Goal: Task Accomplishment & Management: Use online tool/utility

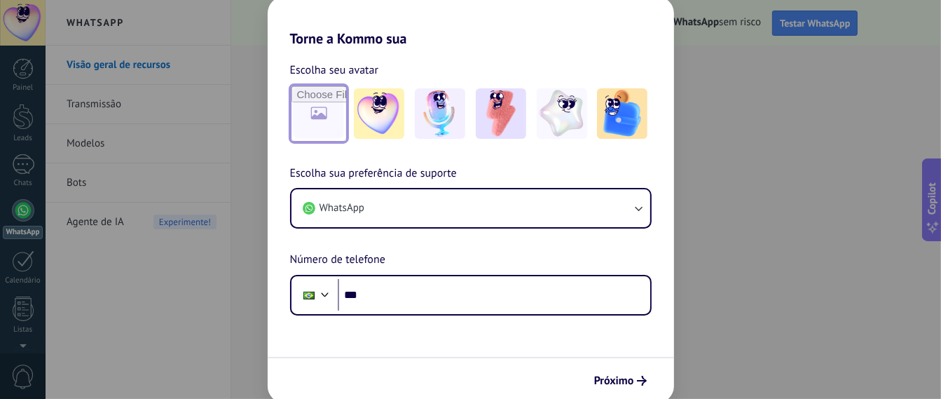
click at [314, 118] on input "file" at bounding box center [319, 113] width 55 height 55
type input "**********"
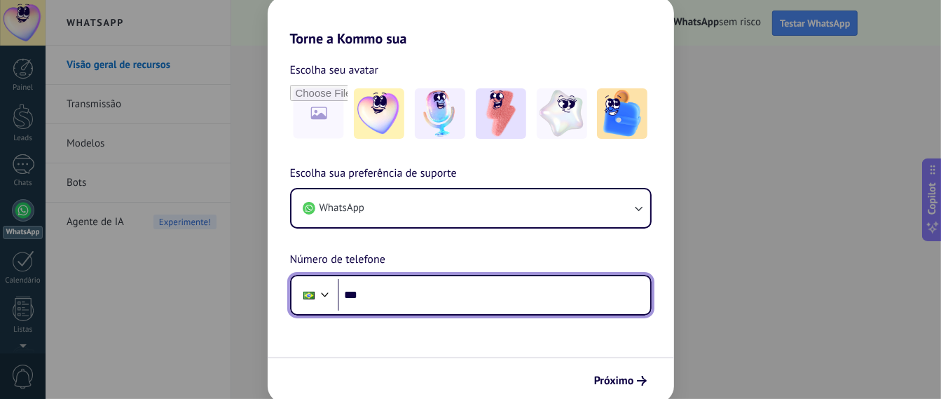
click at [444, 298] on input "***" at bounding box center [494, 295] width 313 height 32
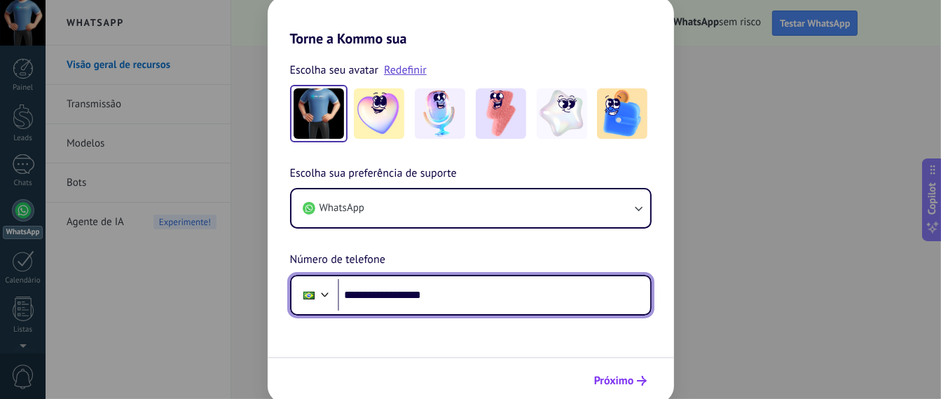
type input "**********"
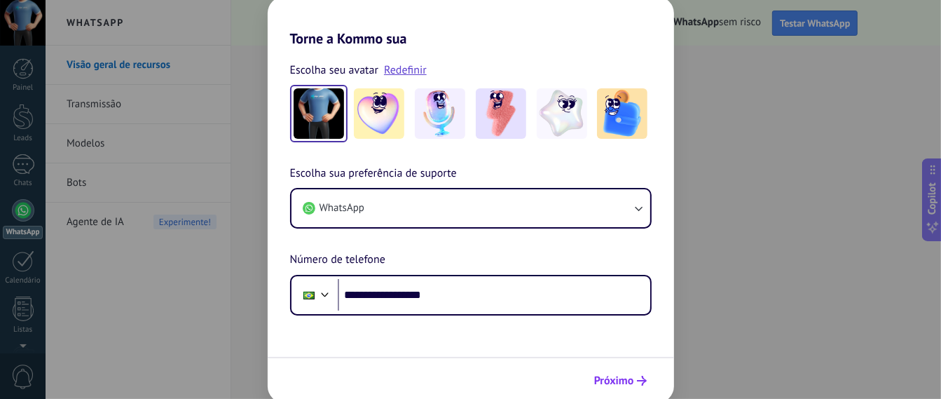
click at [629, 378] on span "Próximo" at bounding box center [614, 381] width 40 height 10
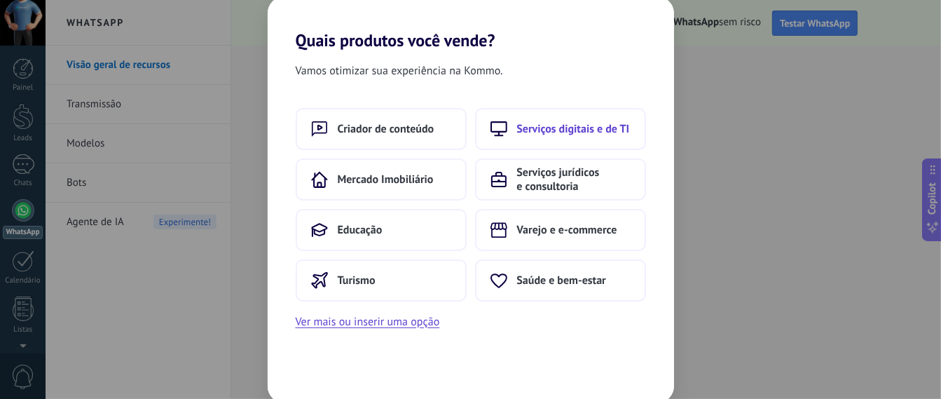
click at [615, 135] on span "Serviços digitais e de TI" at bounding box center [573, 129] width 113 height 14
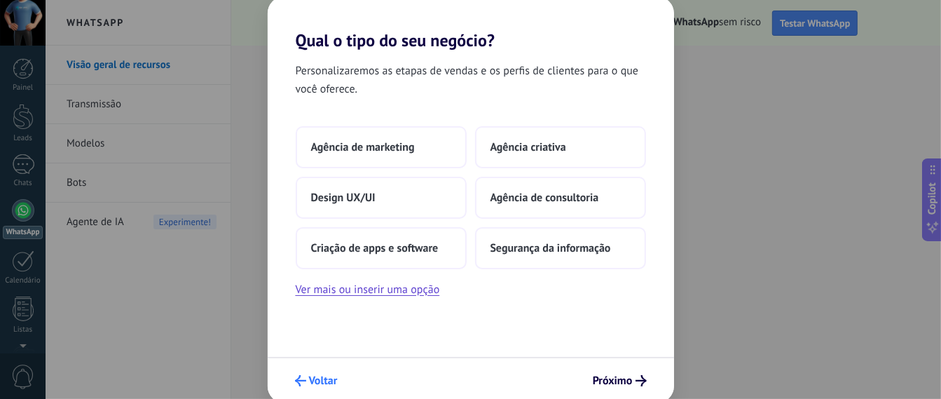
click at [326, 383] on span "Voltar" at bounding box center [323, 381] width 29 height 10
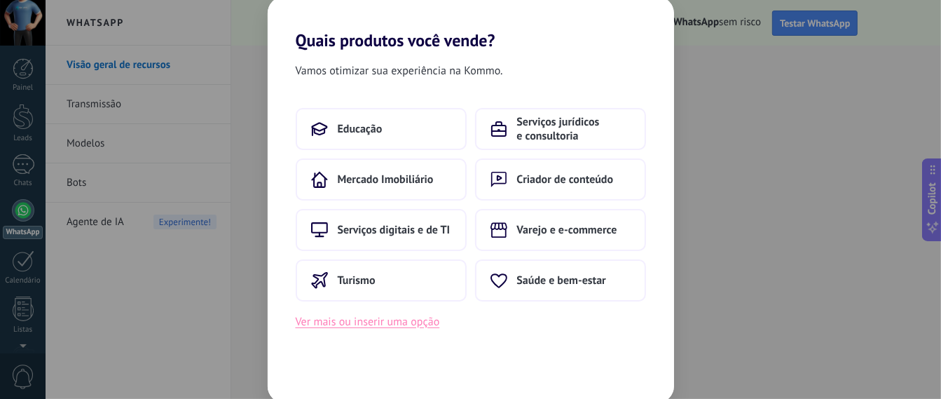
click at [376, 324] on button "Ver mais ou inserir uma opção" at bounding box center [368, 322] width 144 height 18
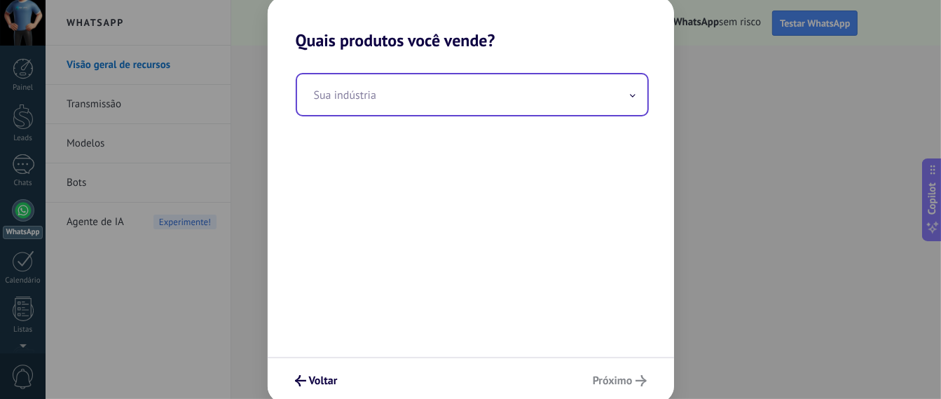
click at [427, 101] on input "text" at bounding box center [472, 94] width 350 height 41
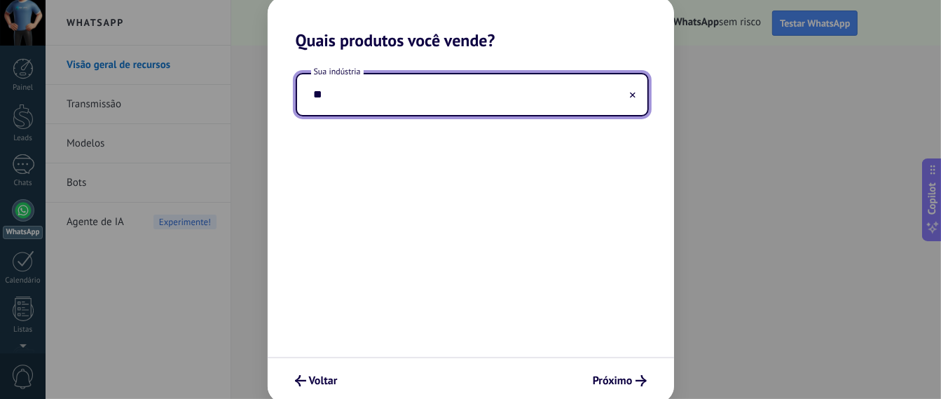
type input "*"
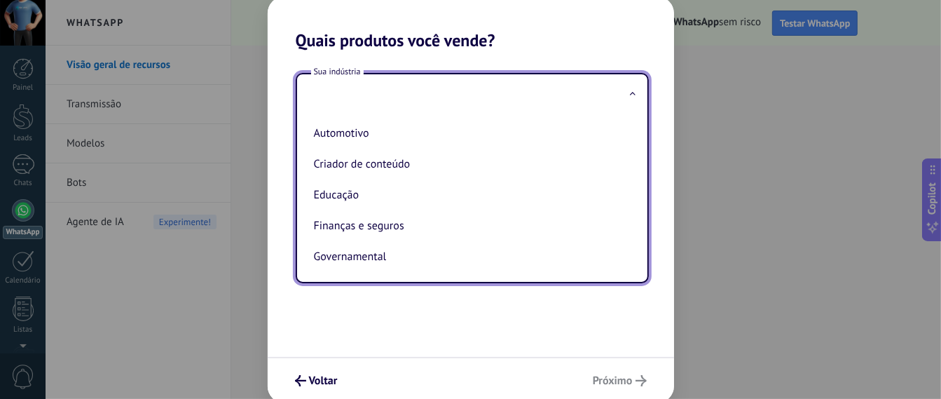
type input "*"
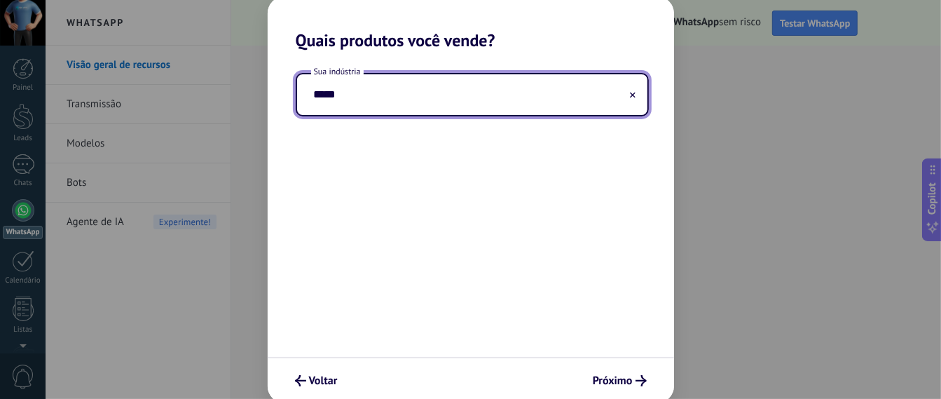
type input "*****"
click at [407, 97] on input "*****" at bounding box center [472, 94] width 350 height 41
type input "*"
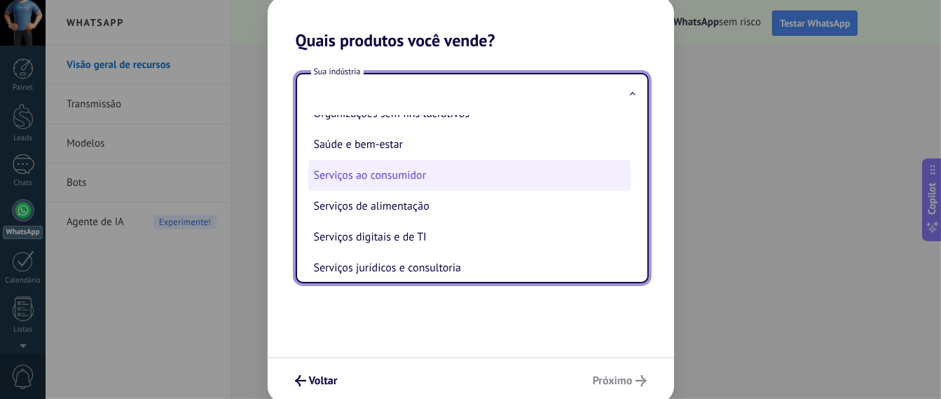
scroll to position [260, 0]
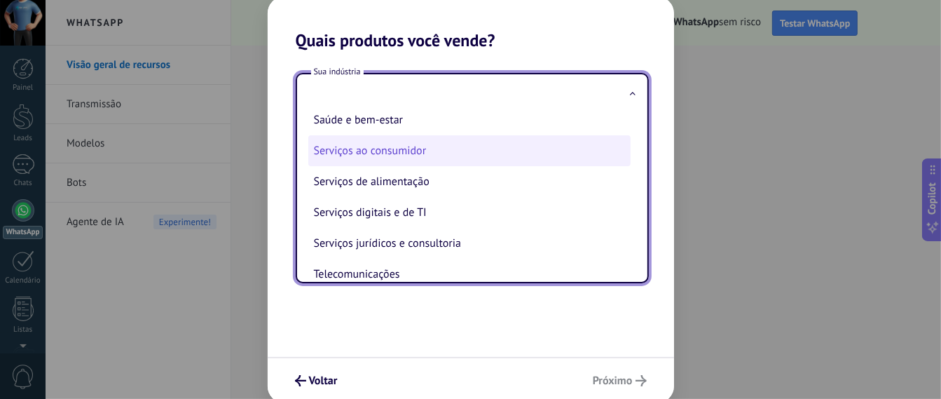
click at [452, 212] on li "Serviços digitais e de TI" at bounding box center [469, 212] width 322 height 31
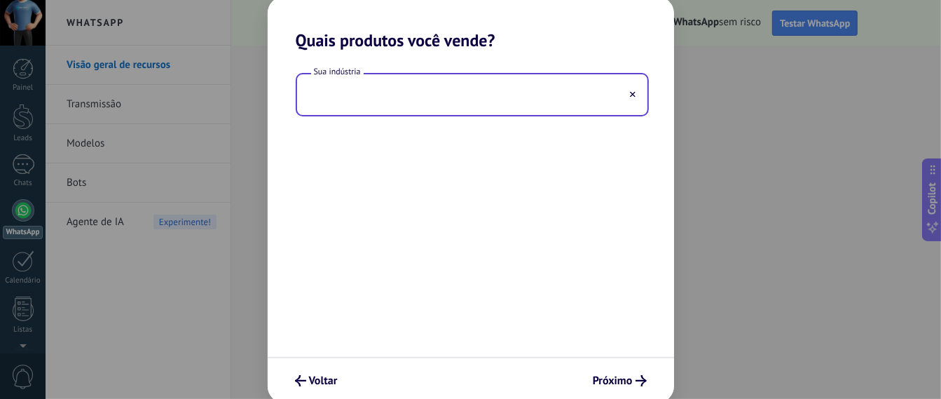
type input "**********"
click at [615, 370] on button "Próximo" at bounding box center [620, 381] width 67 height 24
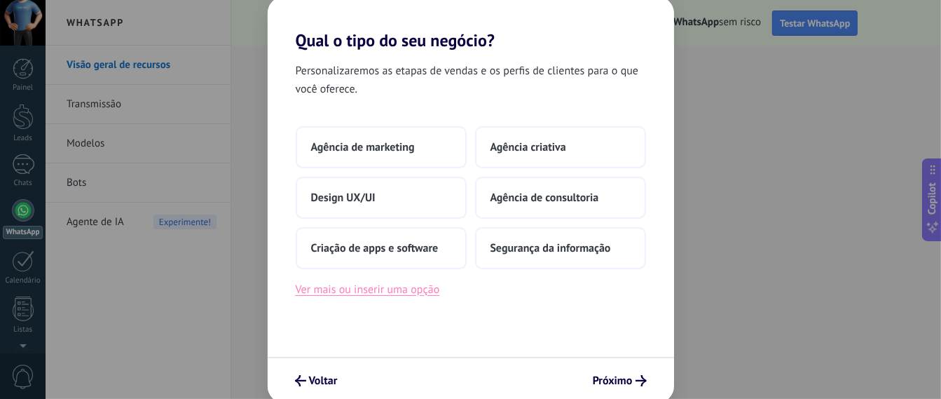
click at [395, 291] on button "Ver mais ou inserir uma opção" at bounding box center [368, 289] width 144 height 18
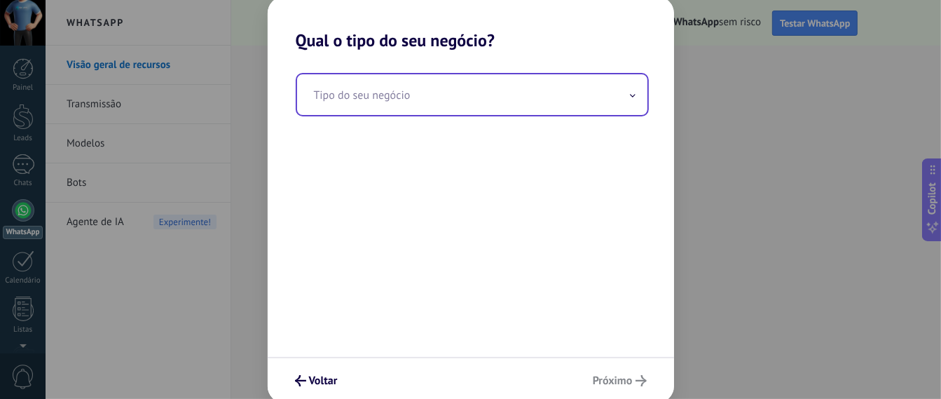
click at [440, 101] on input "text" at bounding box center [472, 94] width 350 height 41
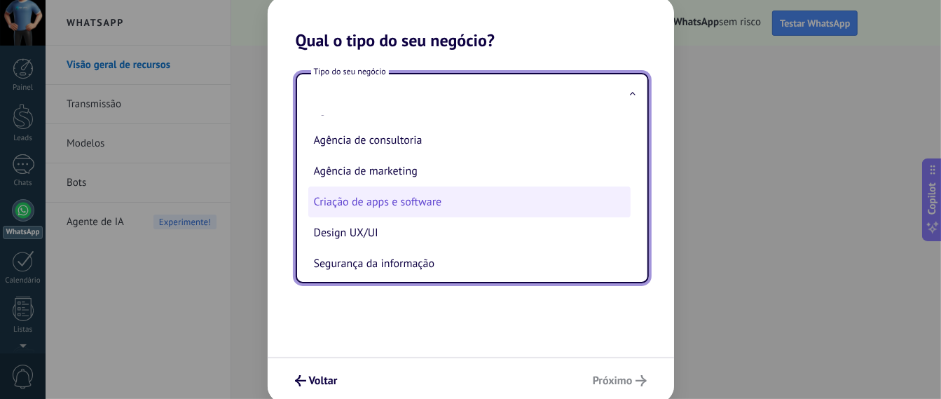
scroll to position [35, 0]
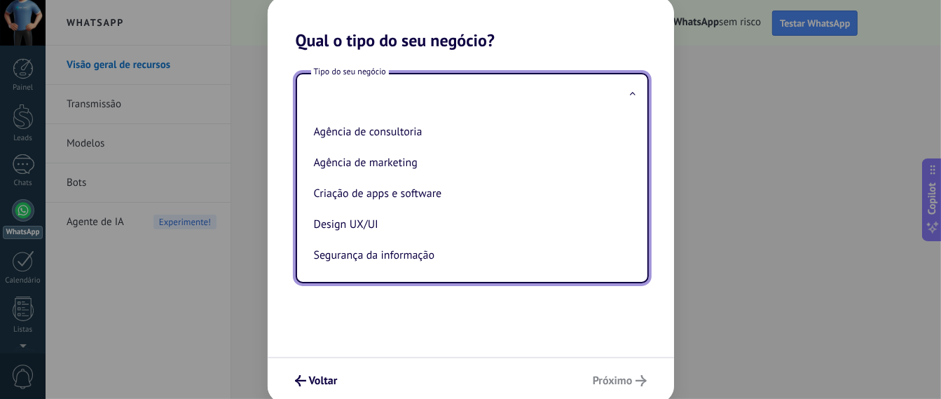
click at [482, 345] on div "Tipo do seu negócio Agência criativa Agência de consultoria Agência de marketin…" at bounding box center [471, 203] width 406 height 306
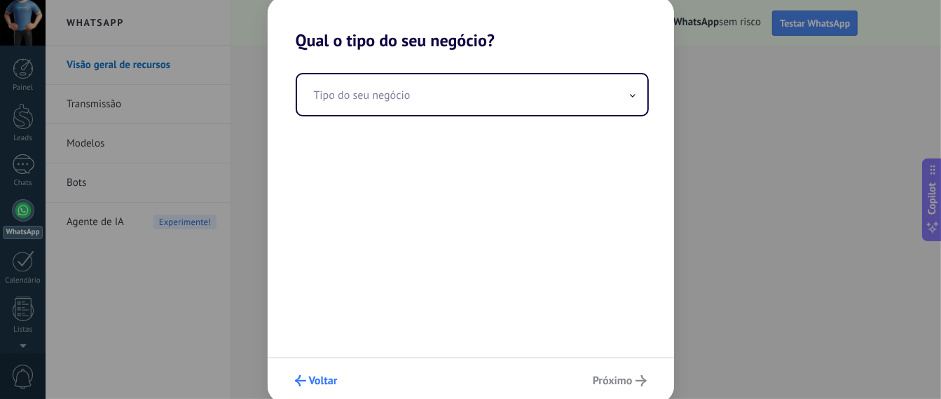
click at [318, 383] on span "Voltar" at bounding box center [323, 381] width 29 height 10
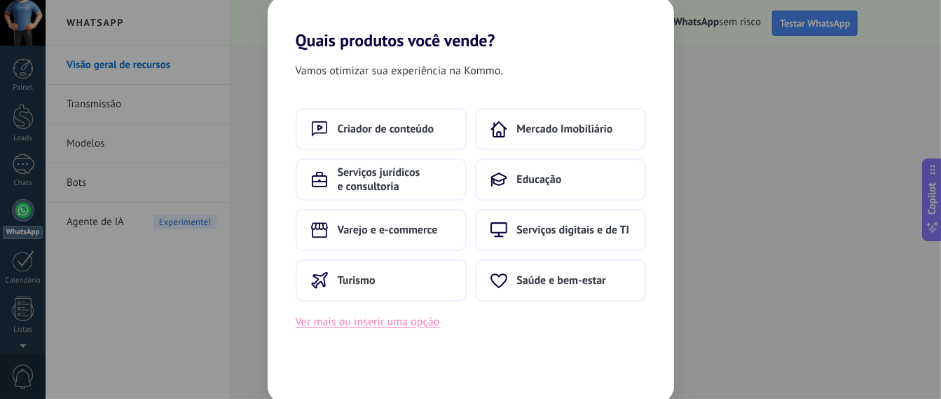
click at [350, 323] on button "Ver mais ou inserir uma opção" at bounding box center [368, 322] width 144 height 18
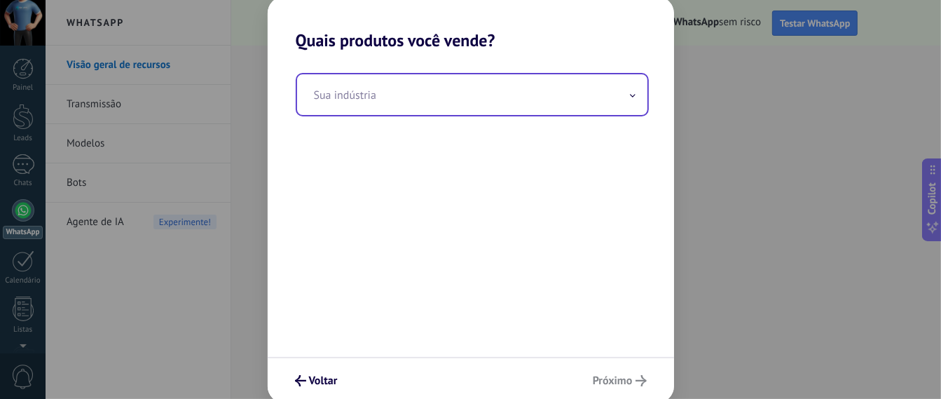
click at [341, 103] on input "text" at bounding box center [472, 94] width 350 height 41
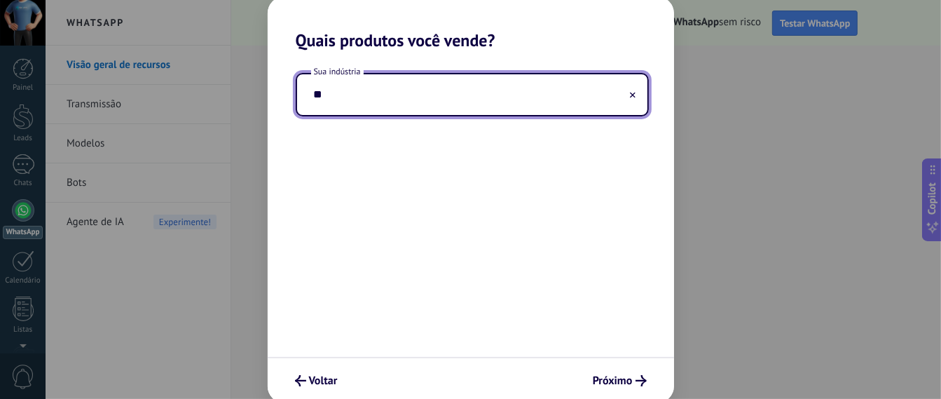
type input "*"
type input "**********"
click at [626, 381] on span "Próximo" at bounding box center [613, 381] width 40 height 10
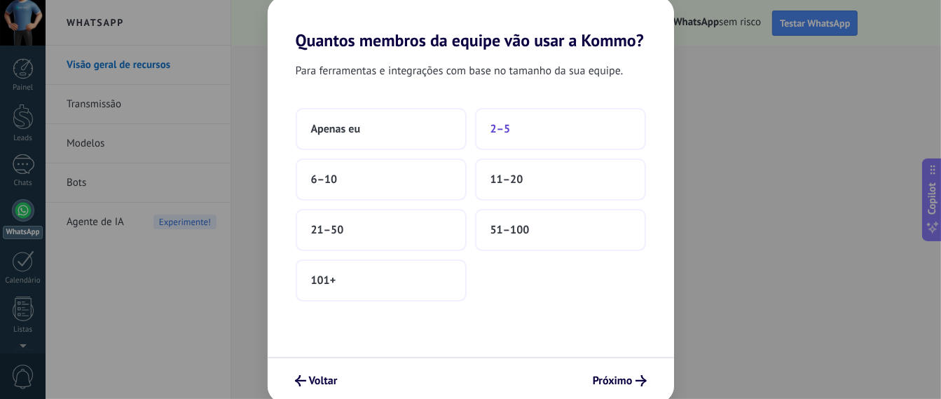
click at [495, 132] on span "2–5" at bounding box center [501, 129] width 20 height 14
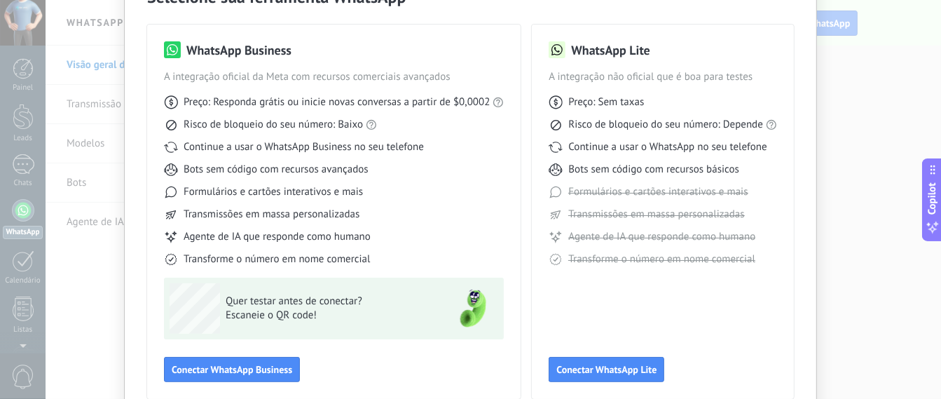
scroll to position [151, 0]
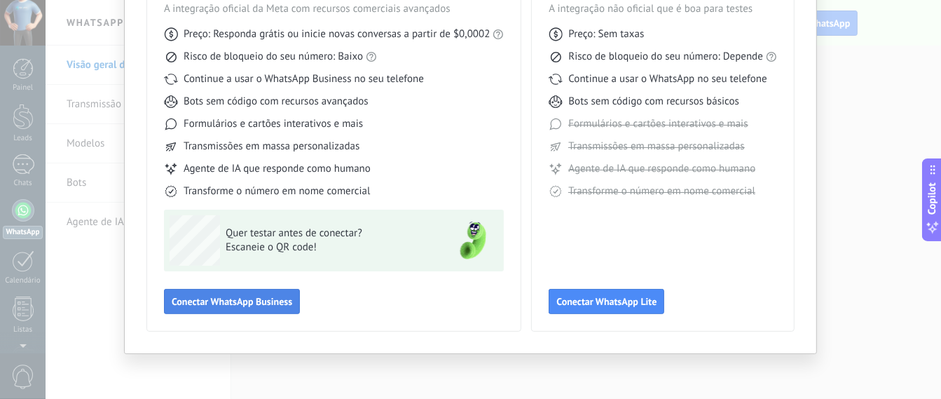
click at [227, 301] on span "Conectar WhatsApp Business" at bounding box center [232, 301] width 121 height 10
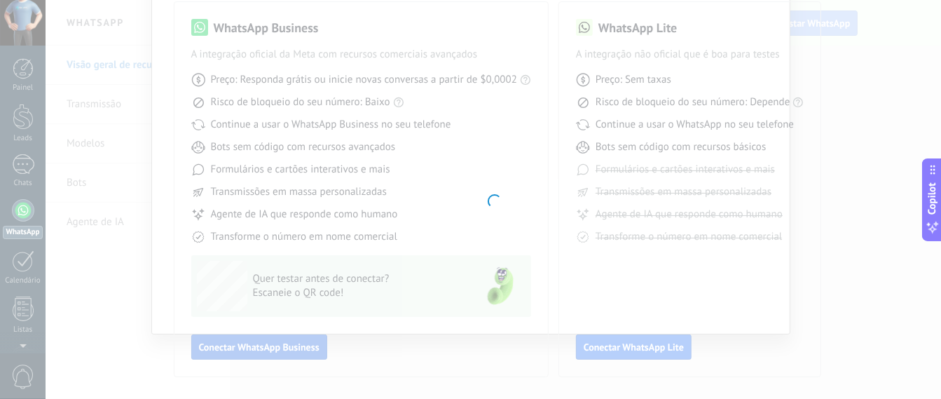
scroll to position [104, 0]
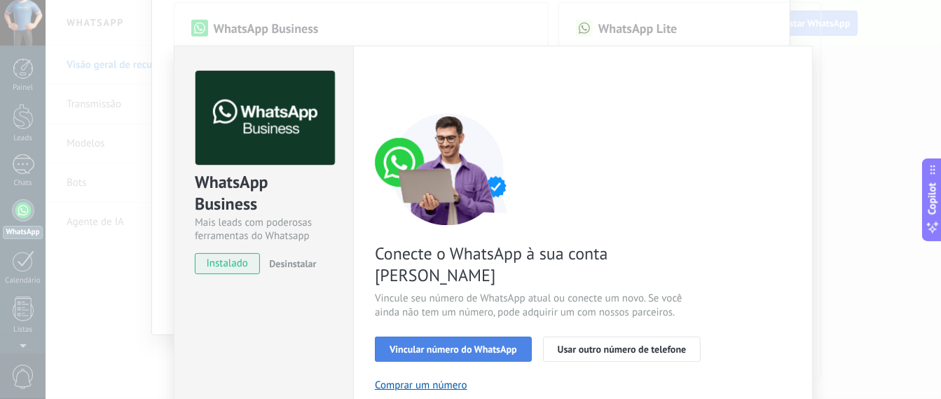
click at [474, 344] on span "Vincular número do WhatsApp" at bounding box center [454, 349] width 128 height 10
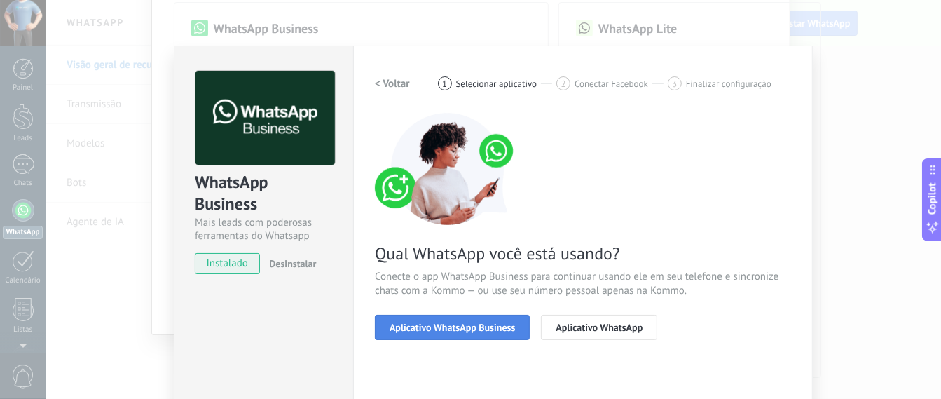
click at [446, 327] on span "Aplicativo WhatsApp Business" at bounding box center [452, 327] width 125 height 10
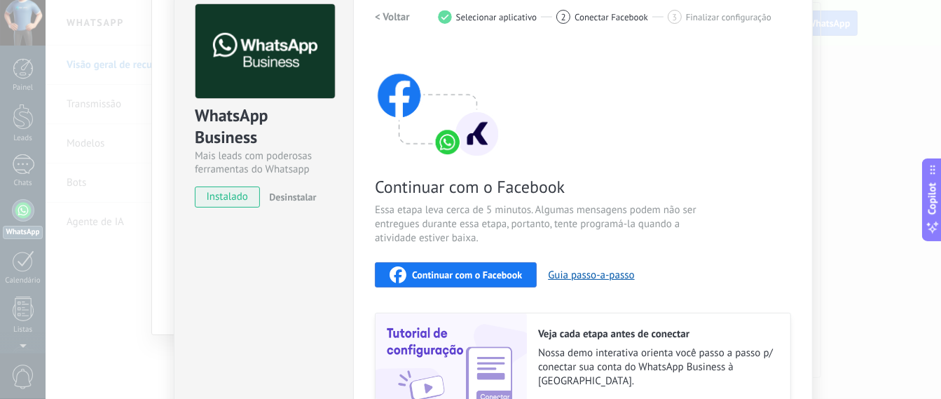
scroll to position [83, 0]
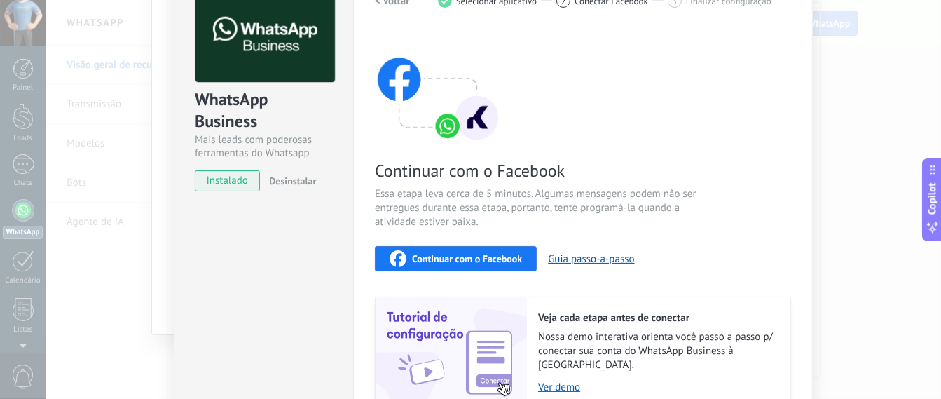
click at [444, 256] on span "Continuar com o Facebook" at bounding box center [467, 259] width 110 height 10
click at [454, 254] on span "Continuar com o Facebook" at bounding box center [467, 259] width 110 height 10
